Goal: Book appointment/travel/reservation

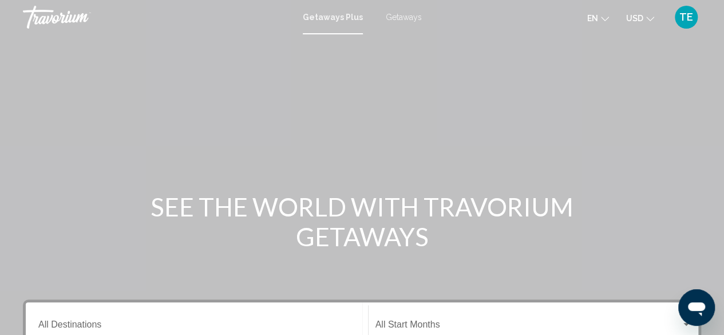
click at [414, 17] on span "Getaways" at bounding box center [404, 17] width 36 height 9
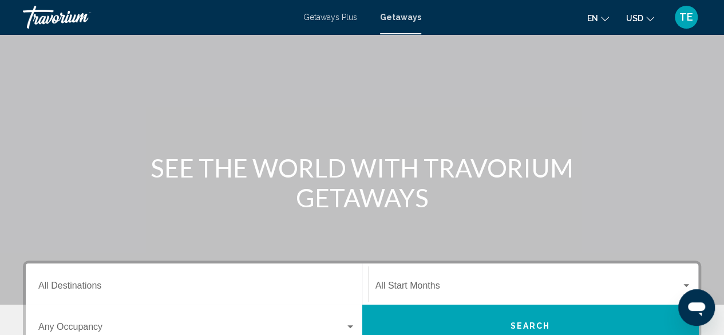
scroll to position [41, 0]
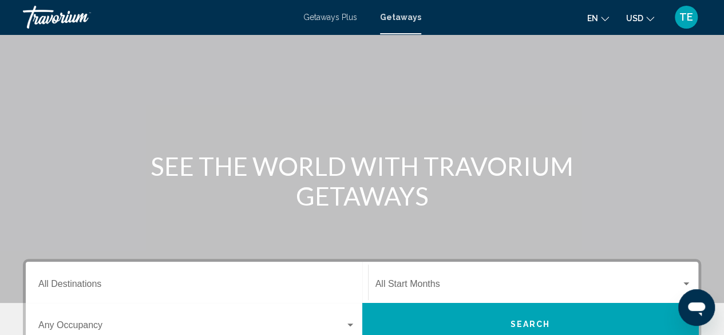
click at [83, 285] on input "Destination All Destinations" at bounding box center [196, 286] width 317 height 10
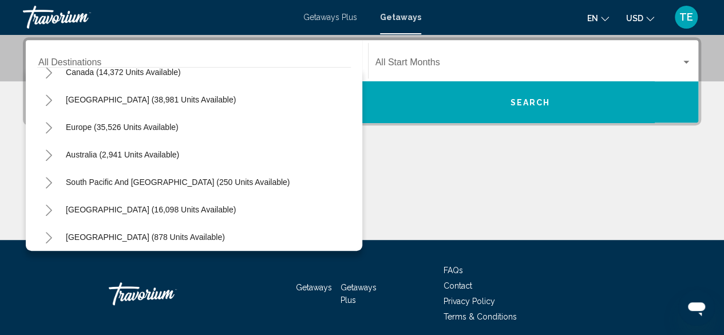
scroll to position [101, 0]
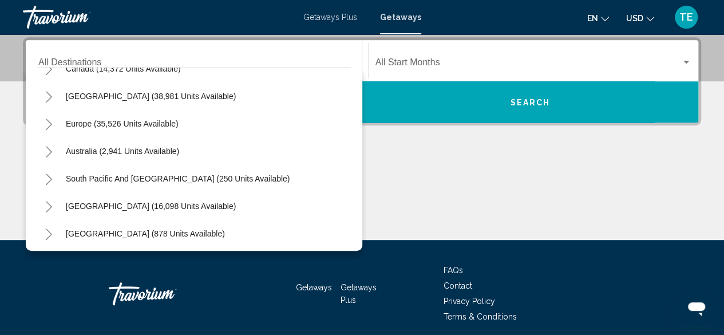
click at [50, 98] on icon "Toggle Caribbean & Atlantic Islands (38,981 units available)" at bounding box center [49, 96] width 9 height 11
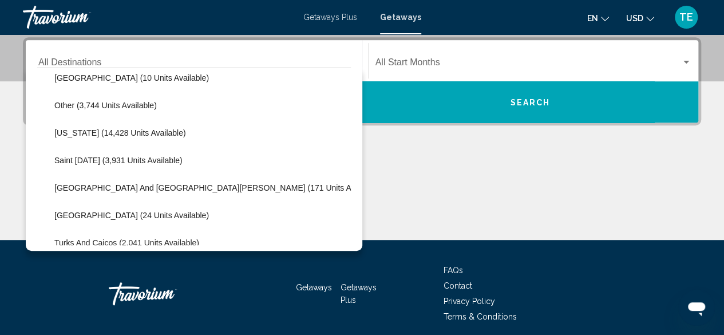
scroll to position [317, 0]
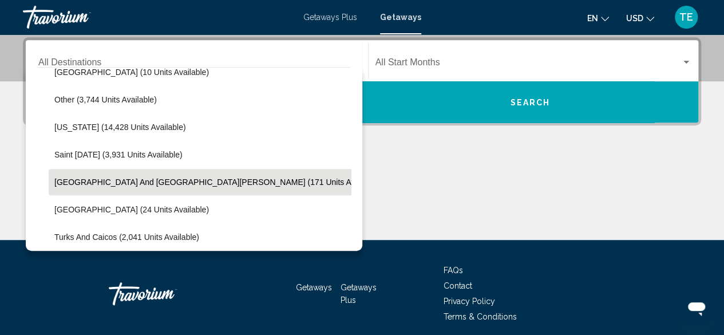
click at [157, 180] on span "[GEOGRAPHIC_DATA] and [GEOGRAPHIC_DATA][PERSON_NAME] (171 units available)" at bounding box center [217, 181] width 327 height 9
type input "**********"
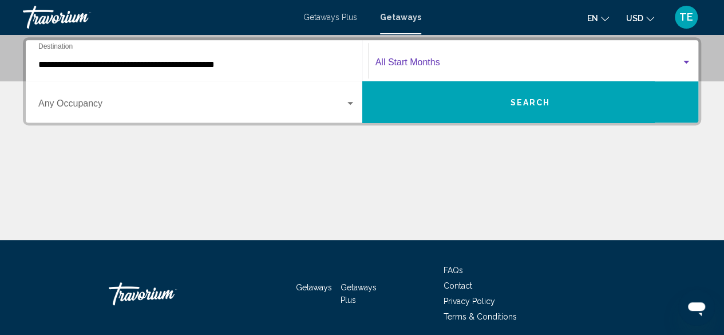
click at [408, 66] on span "Search widget" at bounding box center [529, 65] width 306 height 10
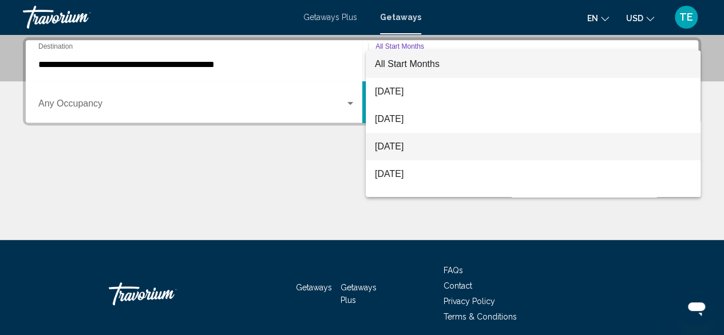
click at [425, 148] on span "[DATE]" at bounding box center [533, 146] width 317 height 27
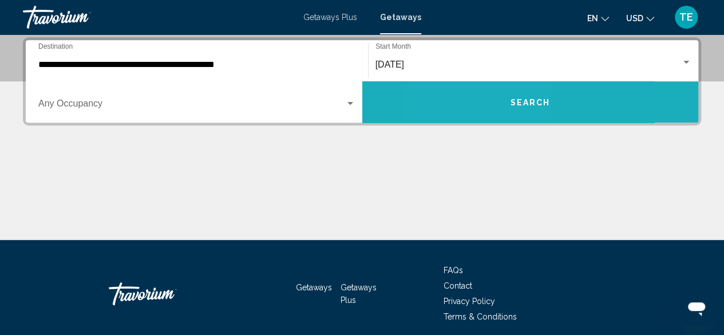
click at [480, 94] on button "Search" at bounding box center [530, 101] width 337 height 41
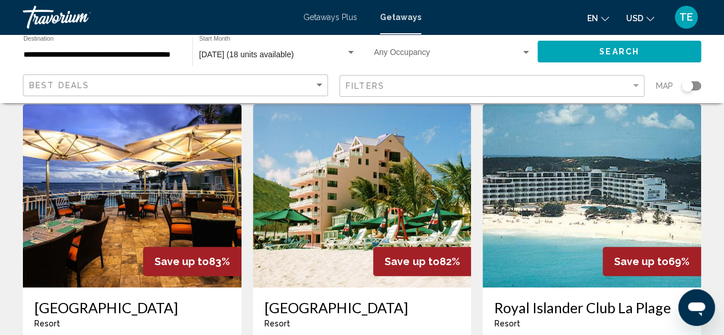
scroll to position [46, 0]
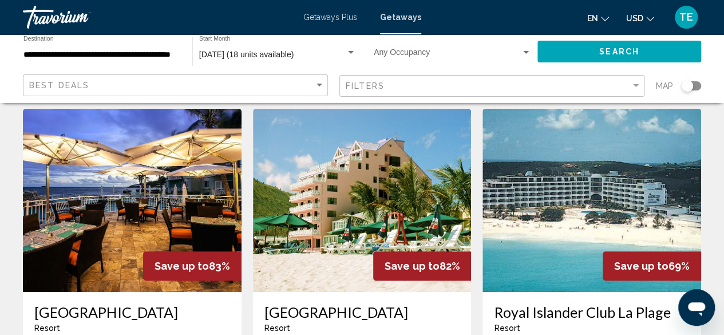
click at [120, 219] on img "Main content" at bounding box center [132, 200] width 219 height 183
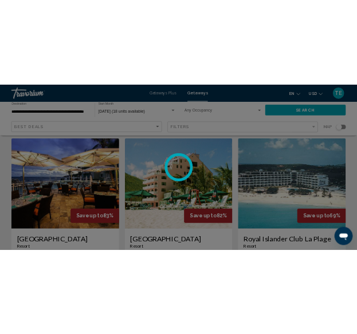
scroll to position [139, 0]
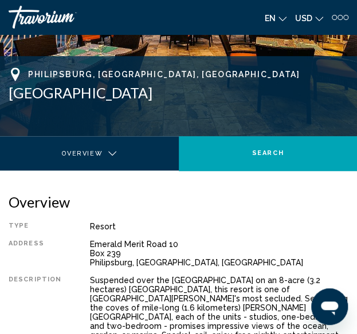
drag, startPoint x: 172, startPoint y: 93, endPoint x: 8, endPoint y: 94, distance: 163.7
click at [8, 94] on div "[GEOGRAPHIC_DATA], [GEOGRAPHIC_DATA] Address Emerald [STREET_ADDRESS]" at bounding box center [178, 102] width 357 height 69
copy h1 "[GEOGRAPHIC_DATA]"
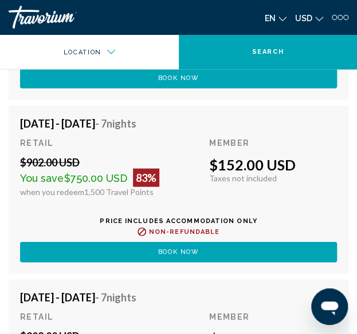
scroll to position [2667, 0]
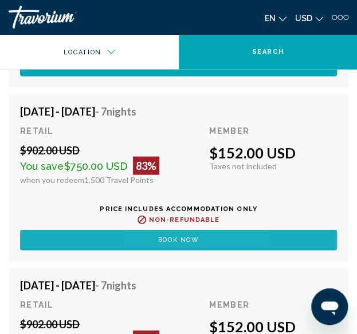
click at [158, 236] on span "Book now" at bounding box center [177, 239] width 41 height 7
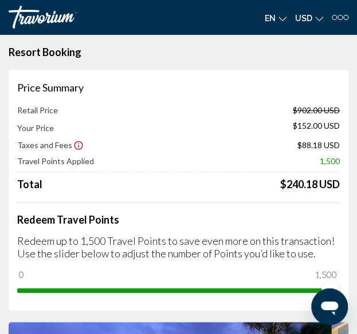
drag, startPoint x: 270, startPoint y: 184, endPoint x: 345, endPoint y: 183, distance: 75.0
click at [345, 183] on div "Price Summary Retail Price $902.00 USD Your Price $152.00 USD Taxes and Fees $8…" at bounding box center [178, 190] width 339 height 241
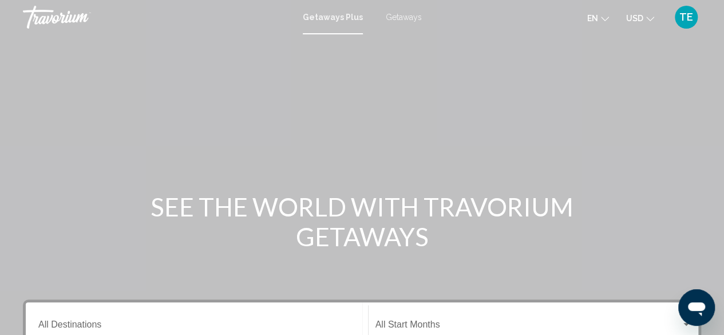
click at [396, 15] on span "Getaways" at bounding box center [404, 17] width 36 height 9
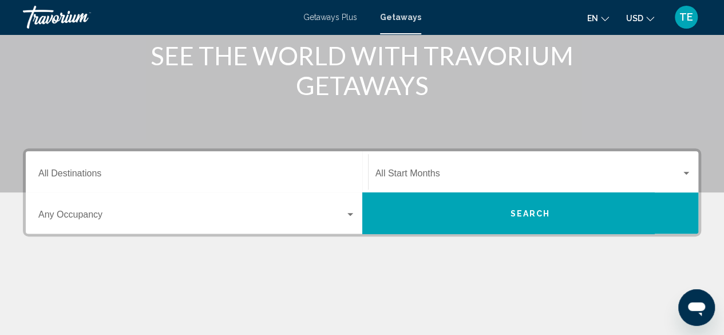
scroll to position [159, 0]
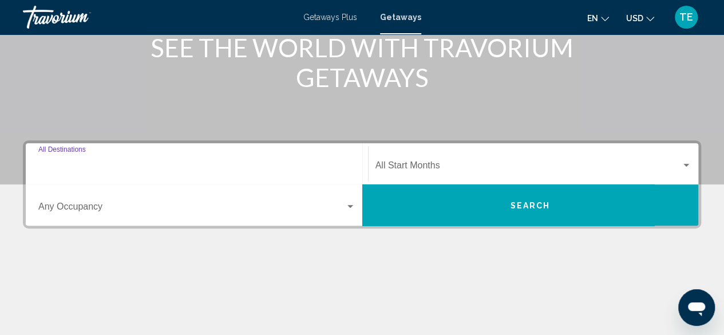
click at [117, 171] on input "Destination All Destinations" at bounding box center [196, 168] width 317 height 10
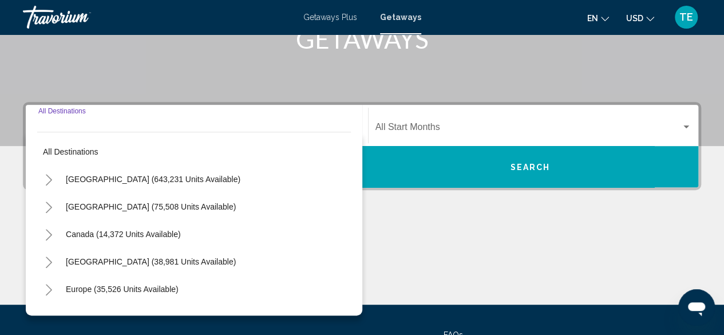
scroll to position [262, 0]
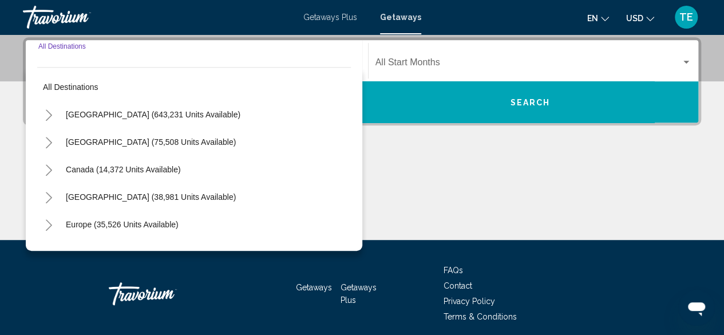
click at [47, 201] on icon "Toggle Caribbean & Atlantic Islands (38,981 units available)" at bounding box center [49, 197] width 6 height 11
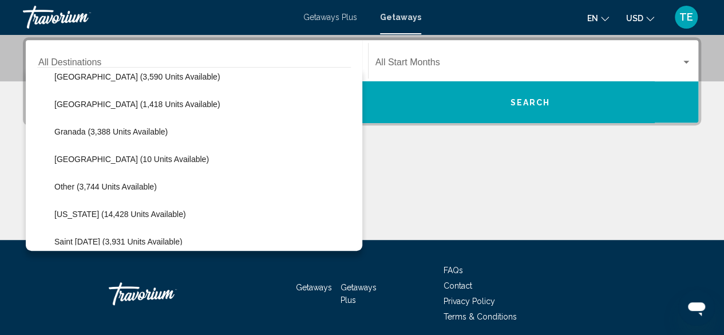
scroll to position [236, 0]
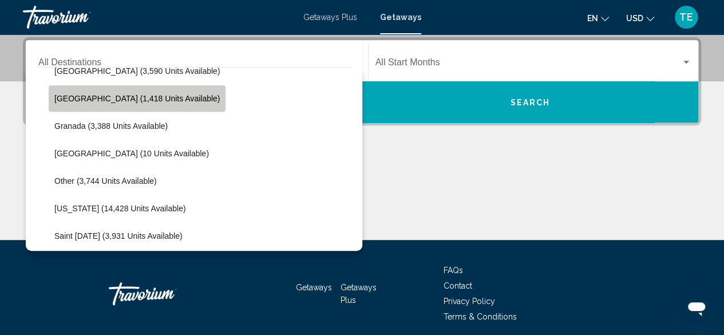
click at [171, 97] on span "[GEOGRAPHIC_DATA] (1,418 units available)" at bounding box center [136, 98] width 165 height 9
type input "**********"
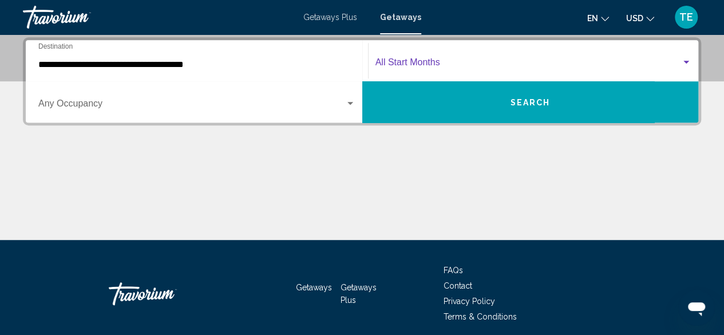
click at [413, 64] on span "Search widget" at bounding box center [529, 65] width 306 height 10
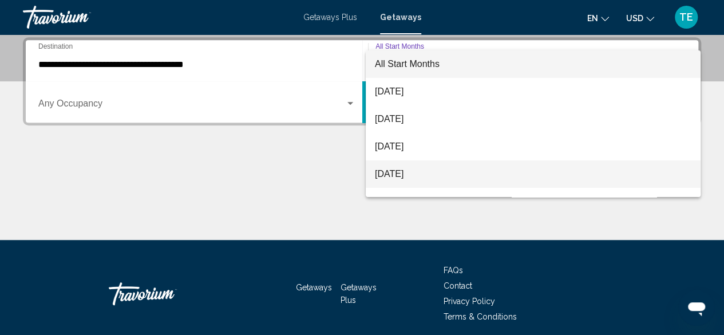
click at [417, 169] on span "[DATE]" at bounding box center [533, 173] width 317 height 27
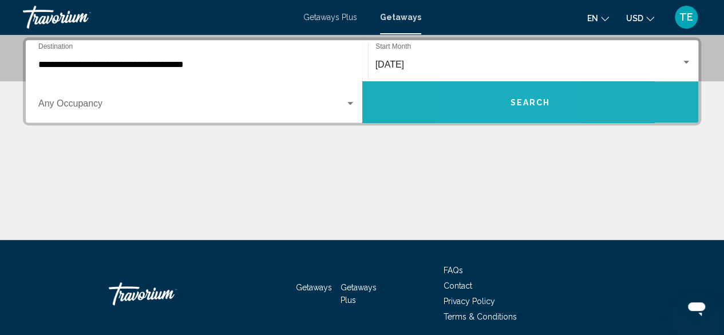
click at [496, 92] on button "Search" at bounding box center [530, 101] width 337 height 41
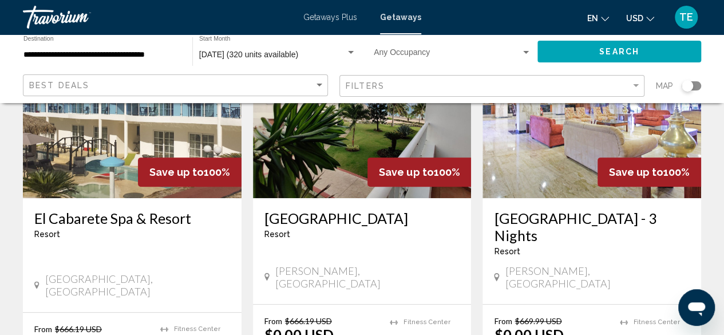
scroll to position [141, 0]
